Goal: Communication & Community: Answer question/provide support

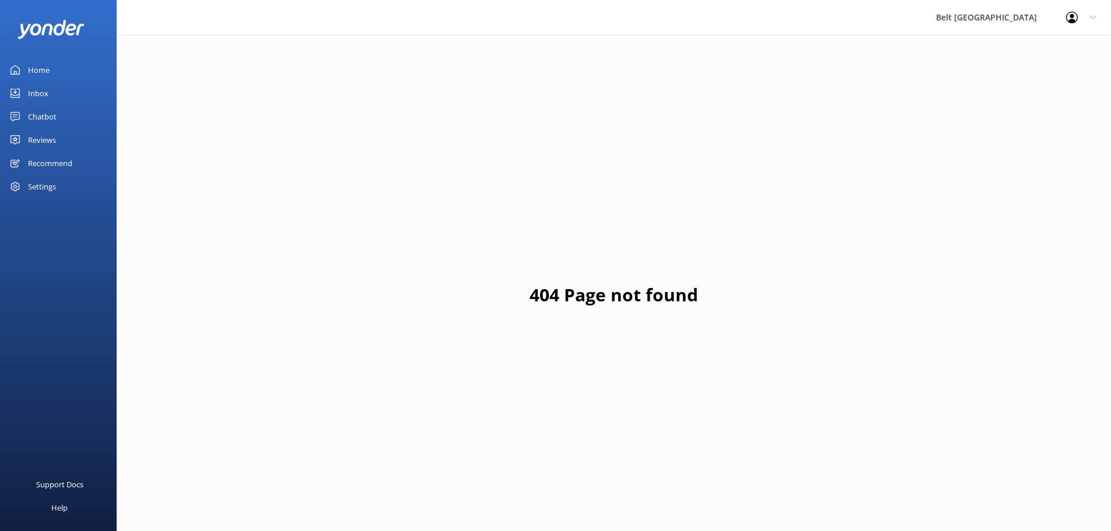
click at [39, 139] on div "Reviews" at bounding box center [42, 139] width 28 height 23
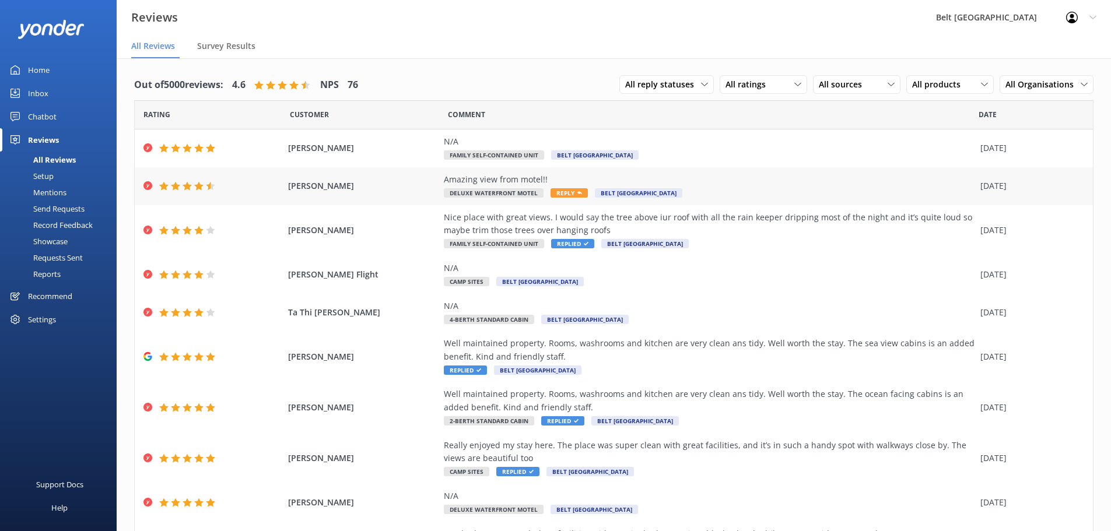
click at [559, 192] on span "Reply" at bounding box center [569, 192] width 37 height 9
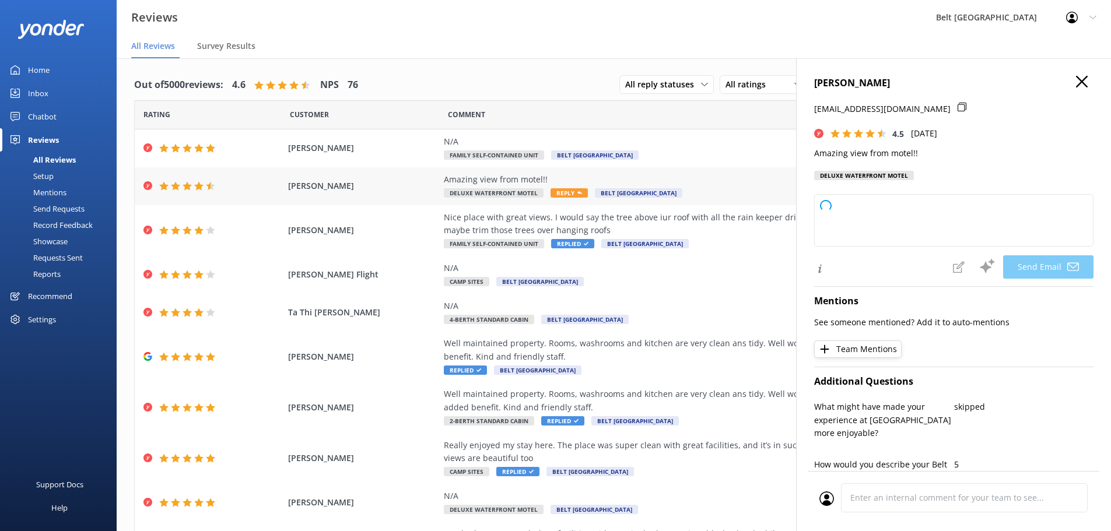
type textarea "Thank you so much for your kind words, [PERSON_NAME]! We're delighted you enjoy…"
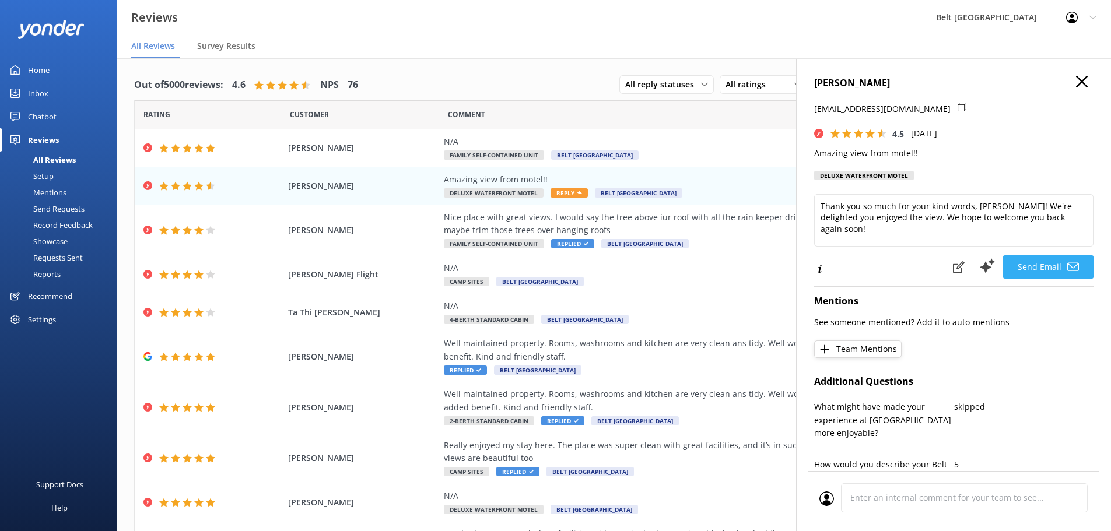
click at [1033, 269] on button "Send Email" at bounding box center [1048, 266] width 90 height 23
